Goal: Navigation & Orientation: Find specific page/section

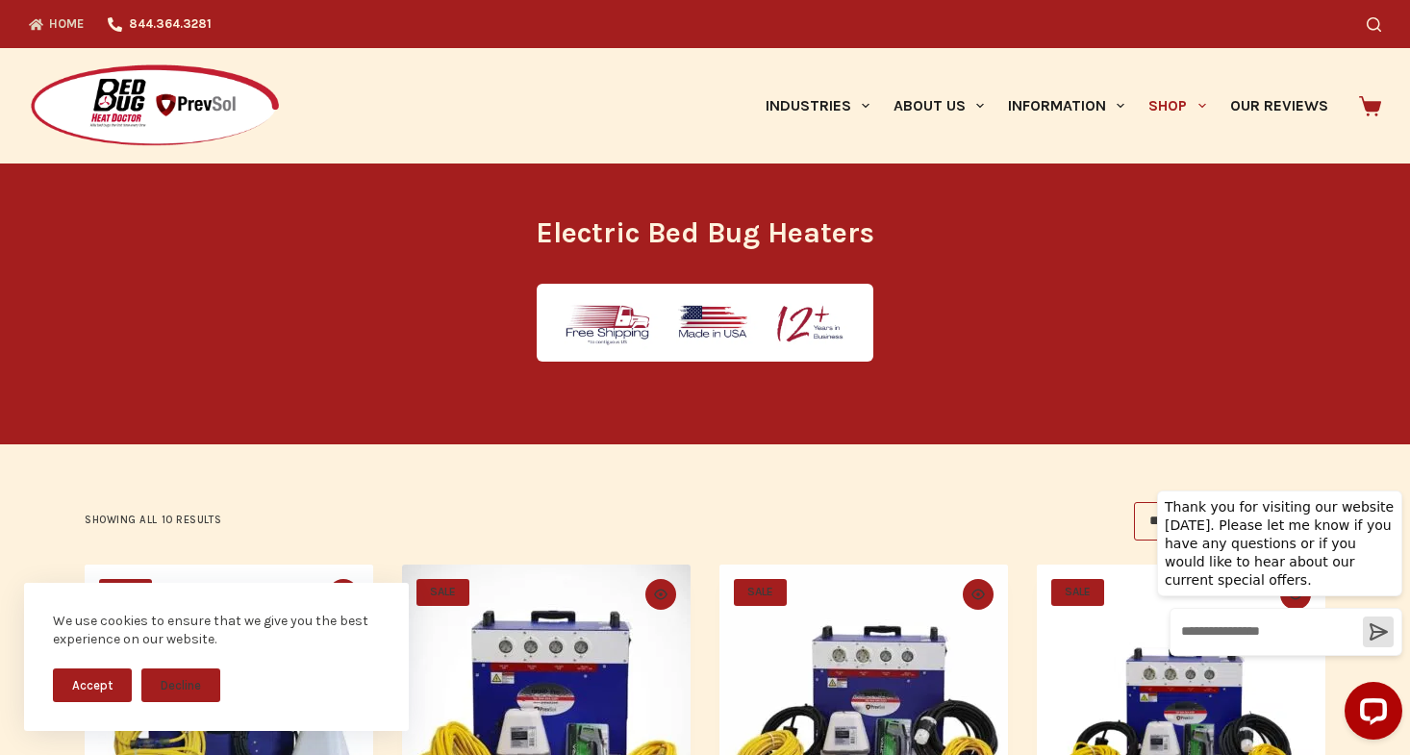
click at [51, 17] on link "Home" at bounding box center [62, 24] width 67 height 48
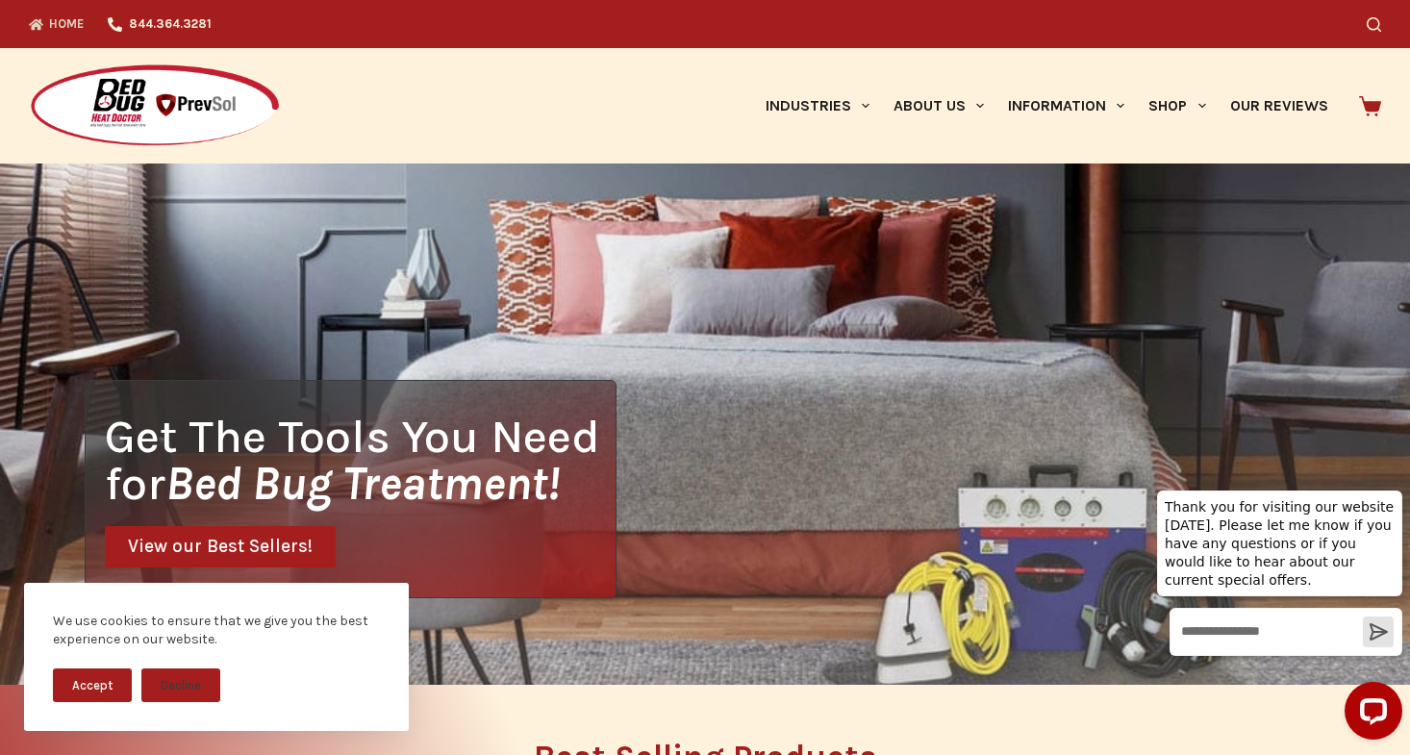
click at [1375, 109] on icon at bounding box center [1370, 106] width 22 height 20
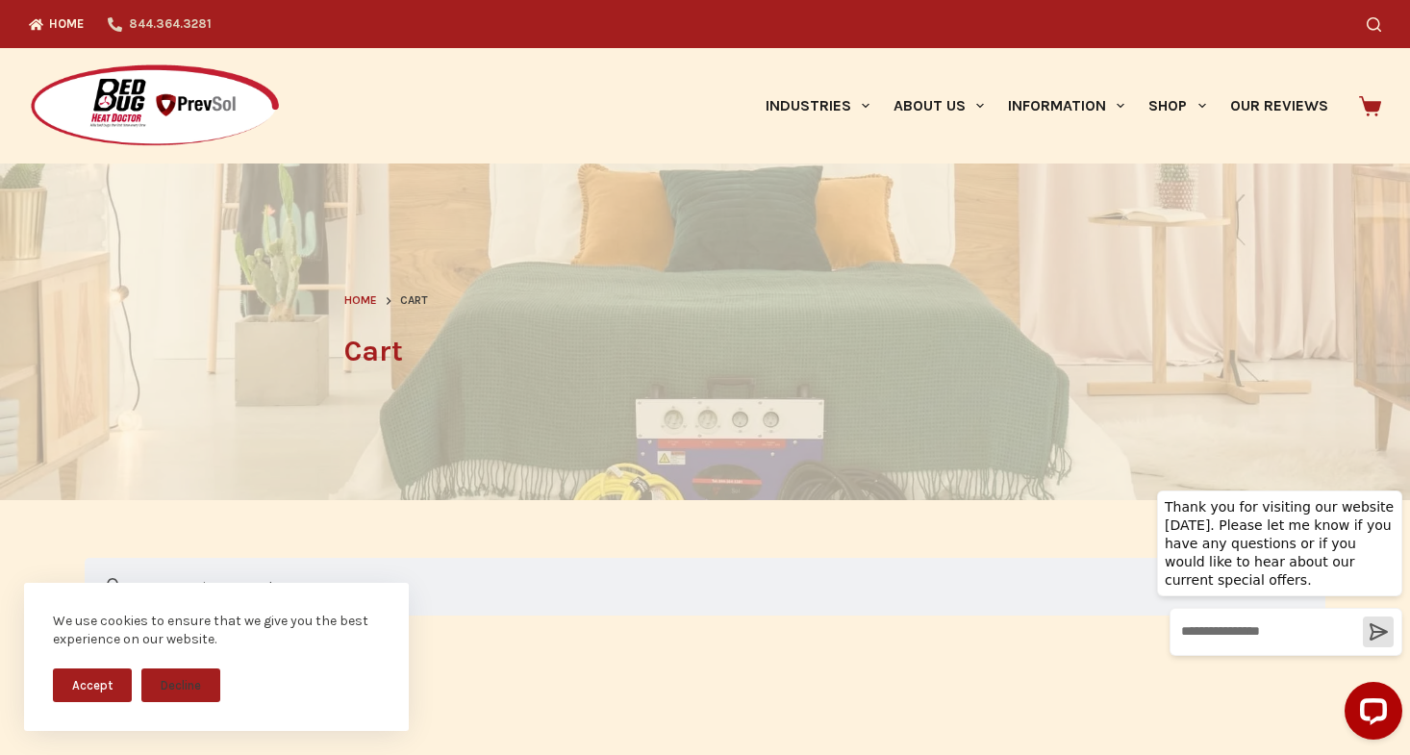
click at [170, 25] on link "844.364.3281" at bounding box center [159, 24] width 127 height 48
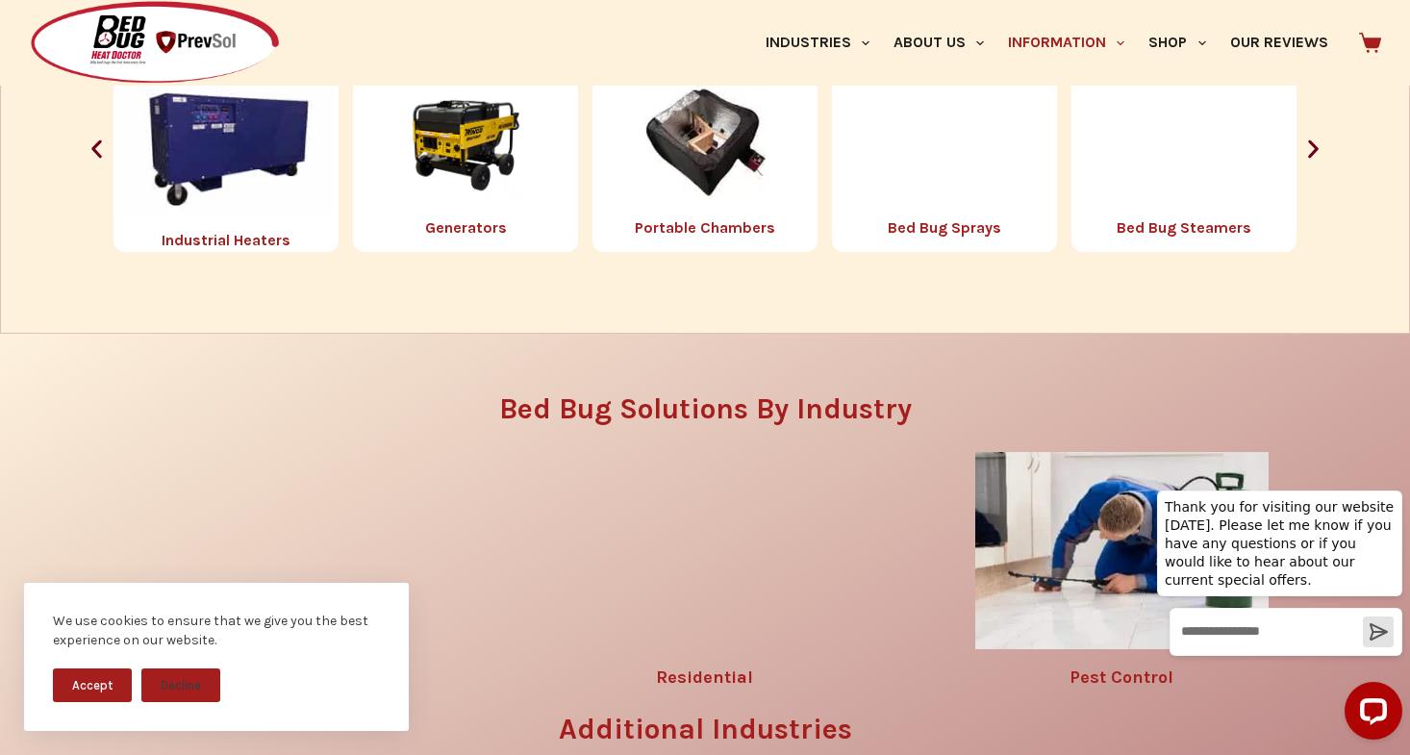
scroll to position [2281, 0]
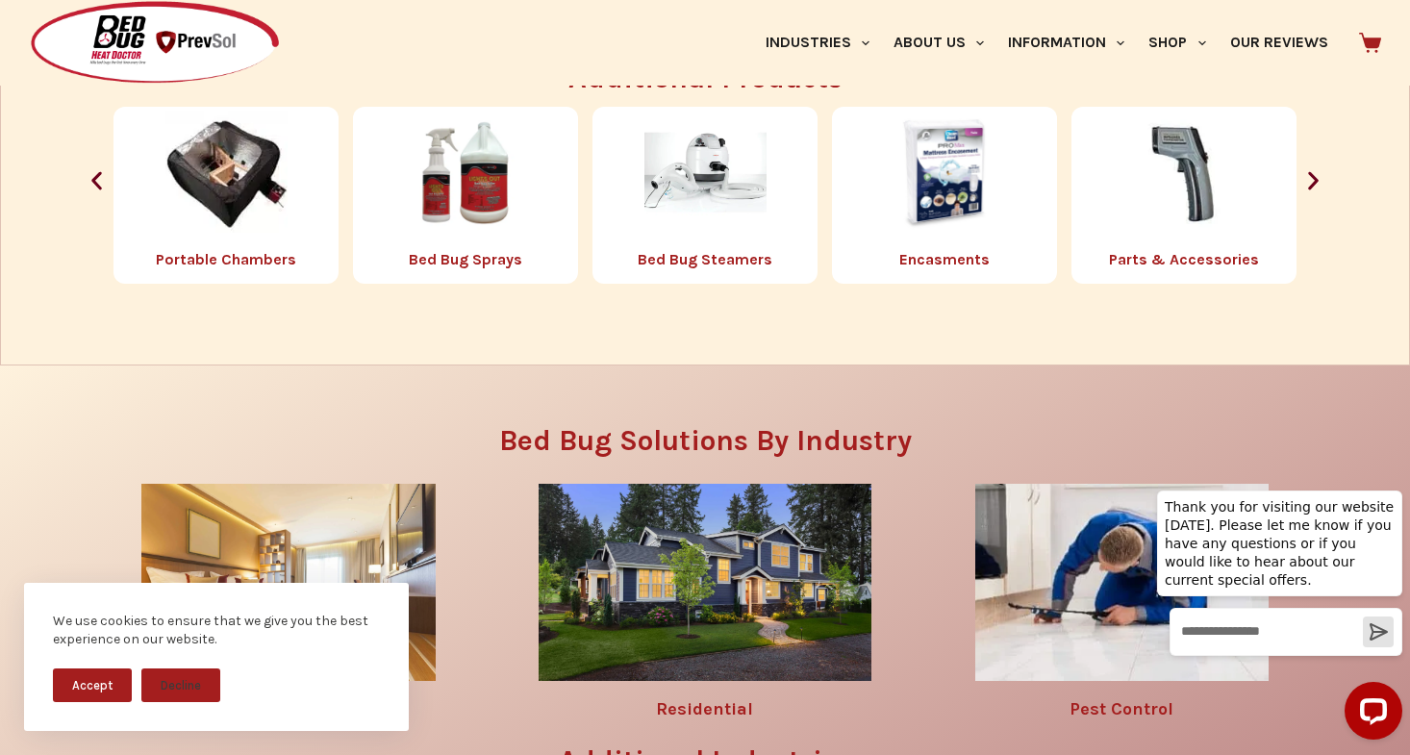
click at [166, 44] on img at bounding box center [155, 43] width 252 height 86
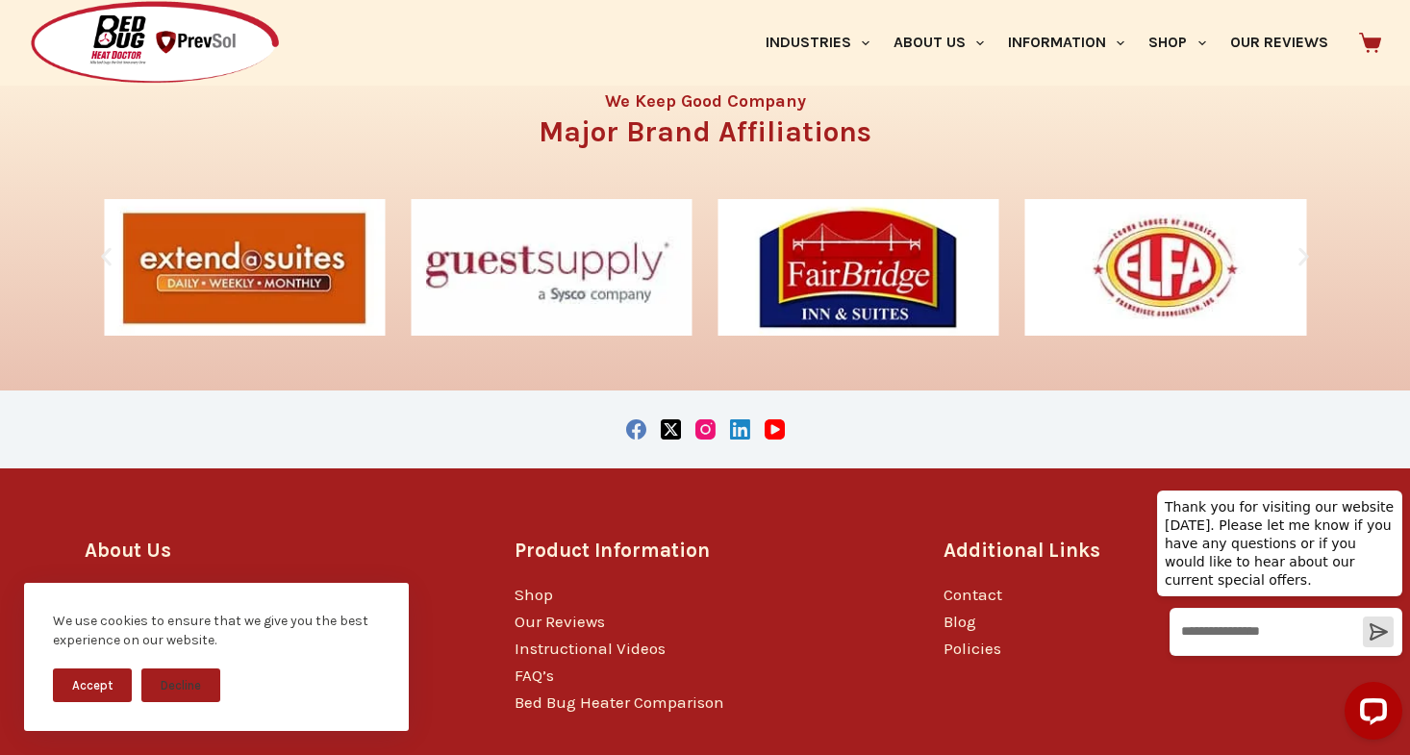
scroll to position [3195, 0]
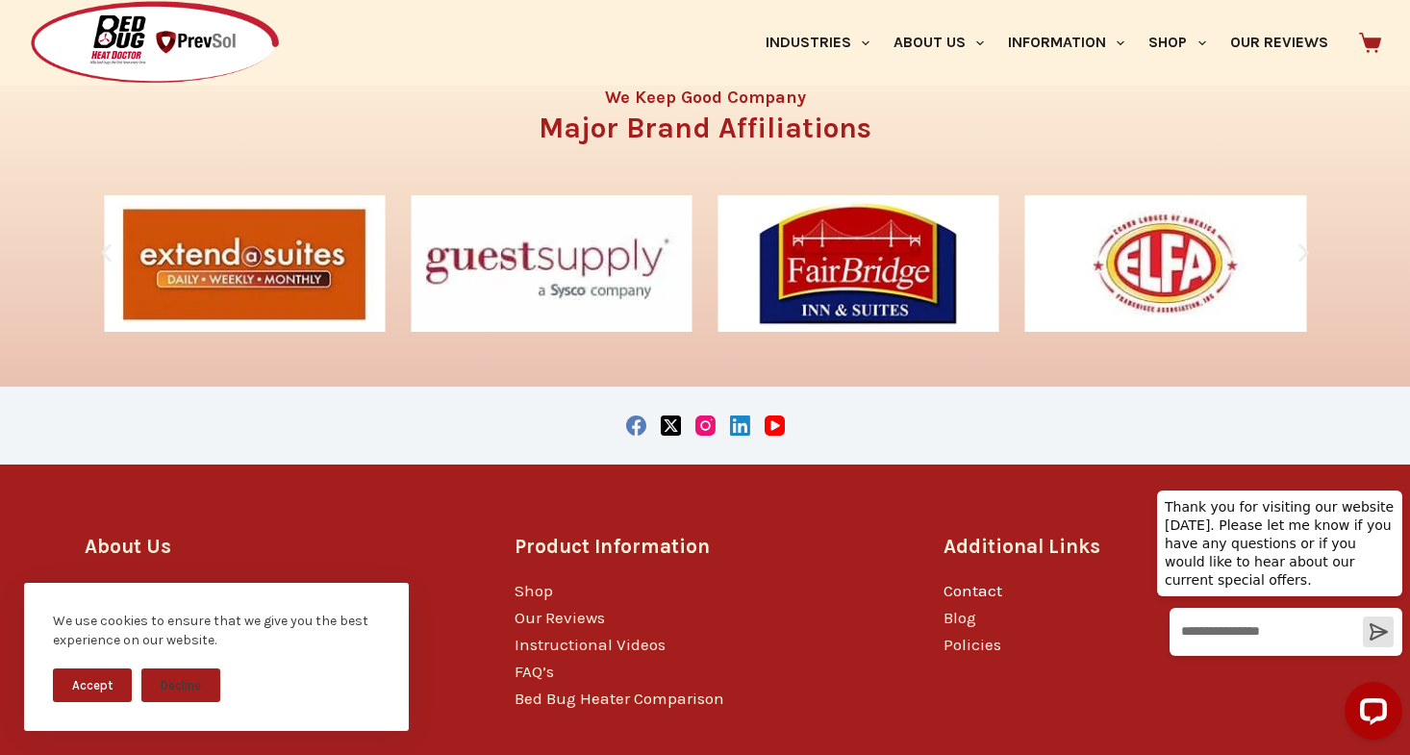
click at [982, 593] on link "Contact" at bounding box center [973, 590] width 59 height 19
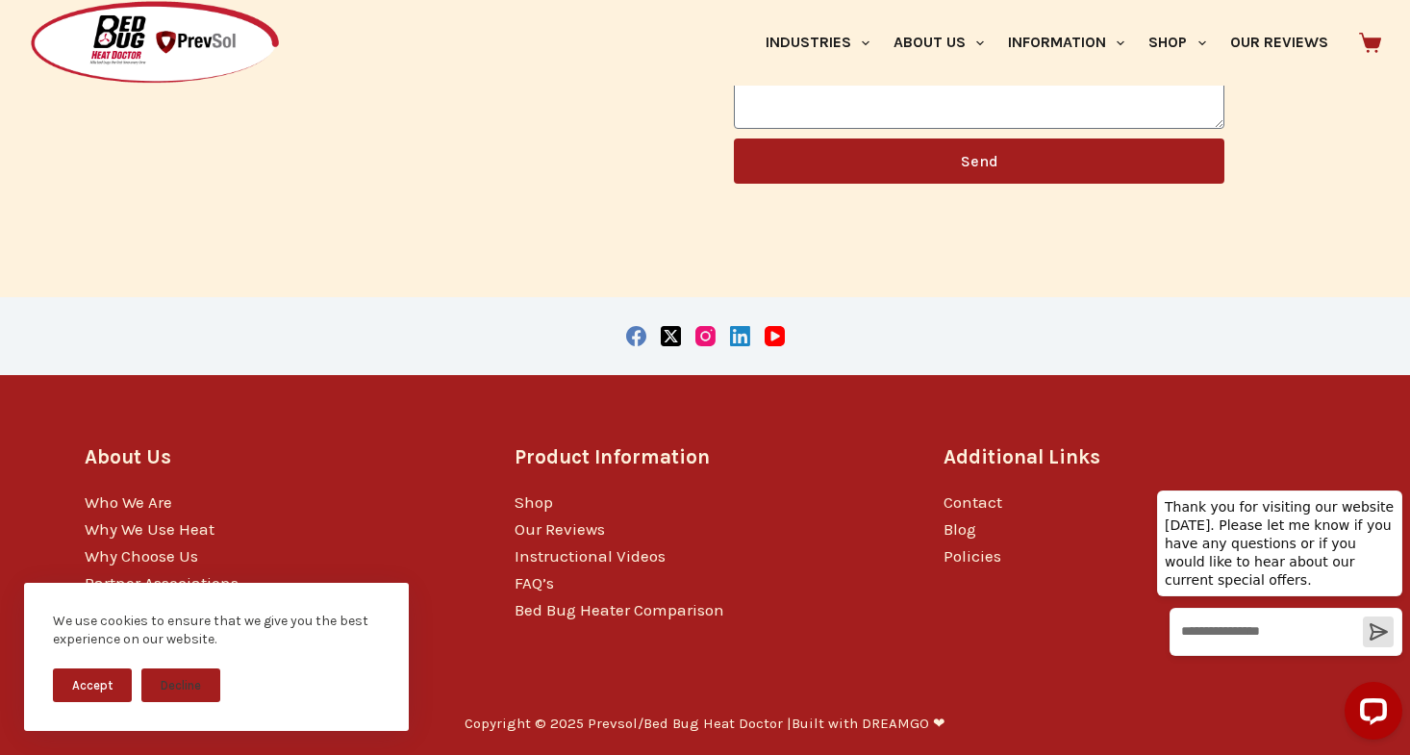
scroll to position [842, 0]
